Goal: Transaction & Acquisition: Register for event/course

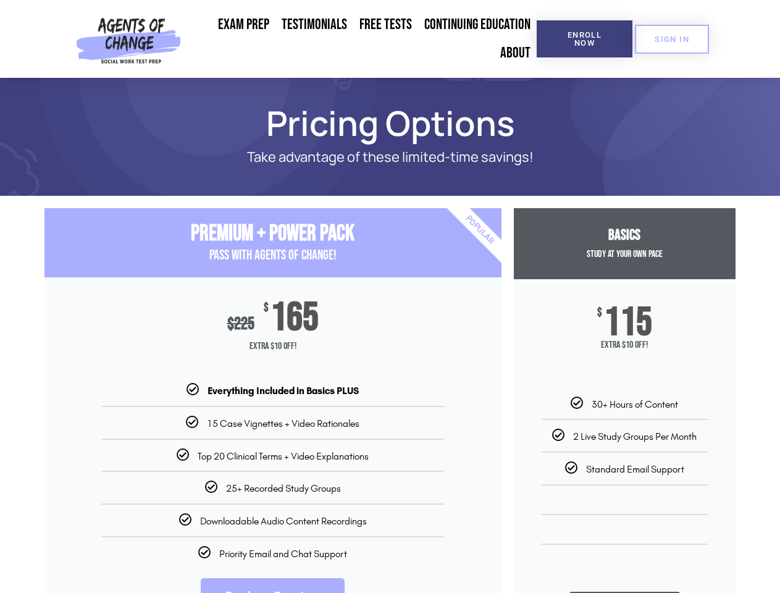
click at [390, 296] on div "$ 225 $ 165 Extra $10 Off!" at bounding box center [272, 330] width 457 height 106
click at [584, 39] on span "Enroll Now" at bounding box center [584, 39] width 56 height 16
click at [672, 39] on span "SIGN IN" at bounding box center [671, 39] width 35 height 8
